Goal: Check status: Check status

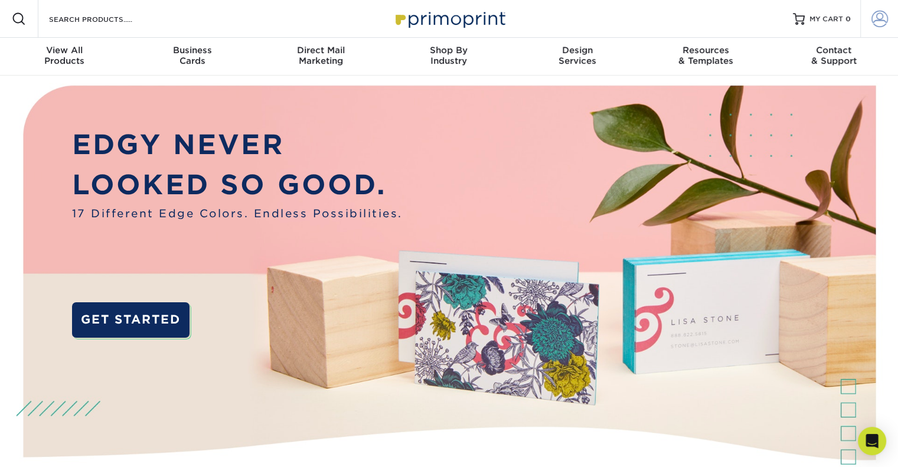
click at [877, 12] on span at bounding box center [880, 19] width 17 height 17
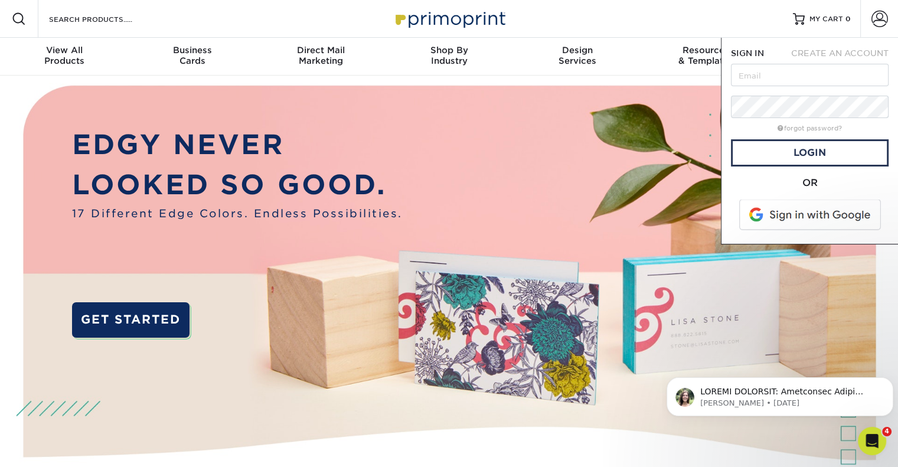
click at [798, 210] on span at bounding box center [811, 215] width 151 height 31
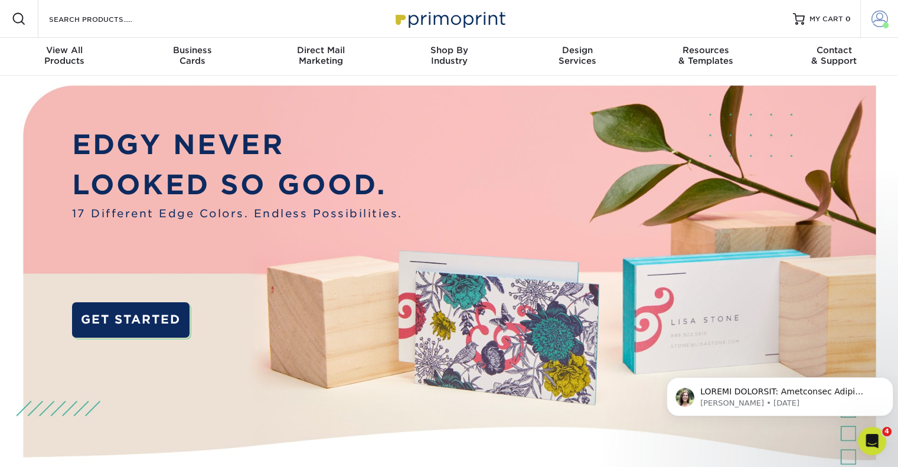
click at [881, 14] on span at bounding box center [880, 19] width 17 height 17
click at [883, 24] on span at bounding box center [886, 25] width 6 height 6
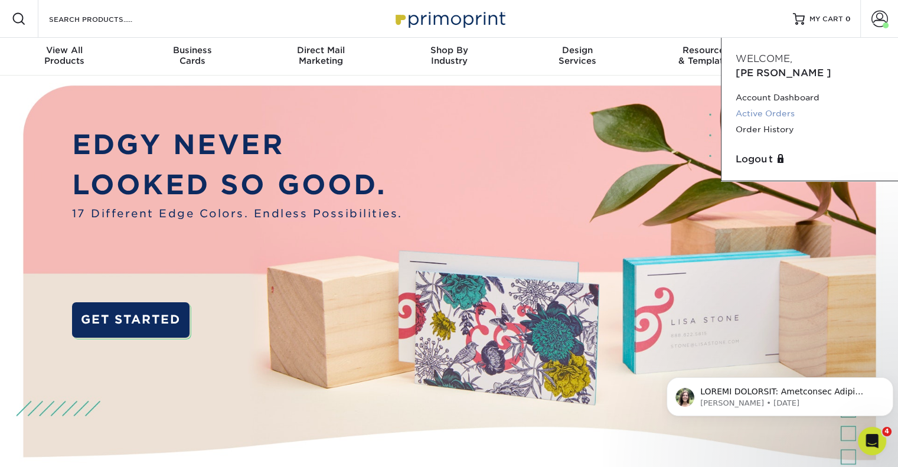
click at [770, 106] on link "Active Orders" at bounding box center [810, 114] width 148 height 16
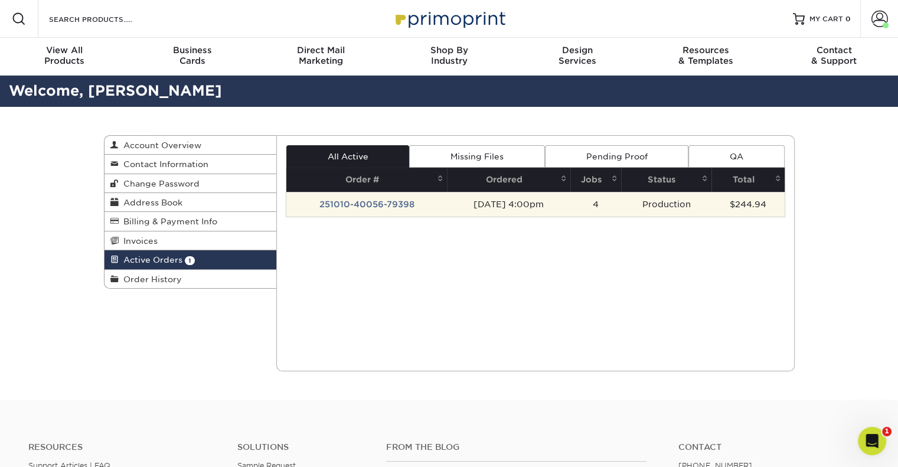
click at [387, 206] on td "251010-40056-79398" at bounding box center [366, 204] width 161 height 25
